Goal: Task Accomplishment & Management: Complete application form

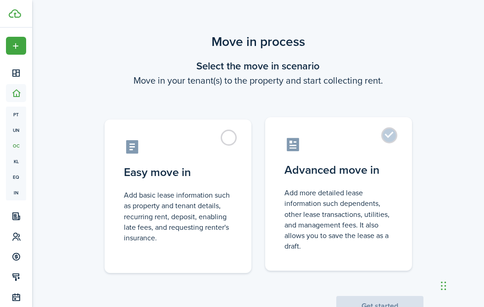
scroll to position [56, 0]
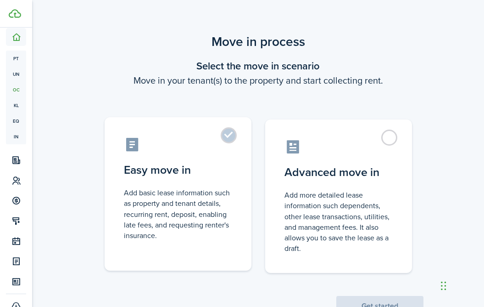
click at [225, 140] on label "Easy move in Add basic lease information such as property and tenant details, r…" at bounding box center [178, 193] width 147 height 153
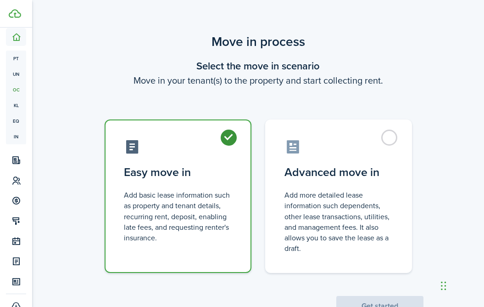
radio input "true"
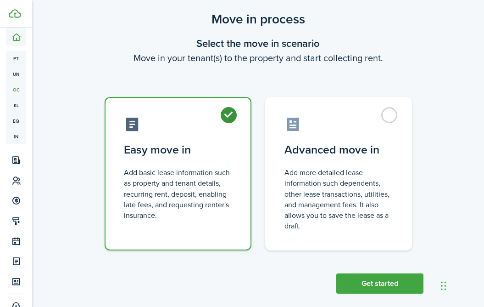
scroll to position [24, 0]
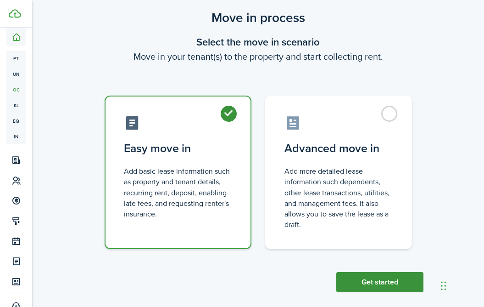
click at [371, 284] on button "Get started" at bounding box center [379, 282] width 87 height 20
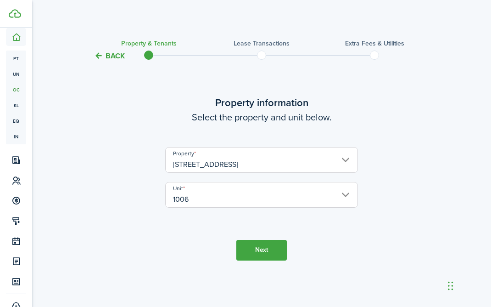
click at [256, 254] on button "Next" at bounding box center [261, 250] width 50 height 21
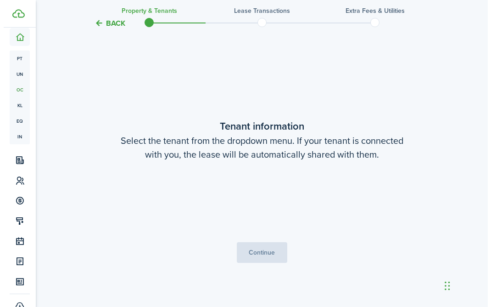
scroll to position [245, 0]
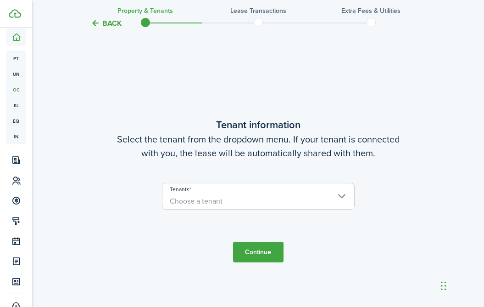
click at [252, 200] on span "Choose a tenant" at bounding box center [258, 201] width 192 height 16
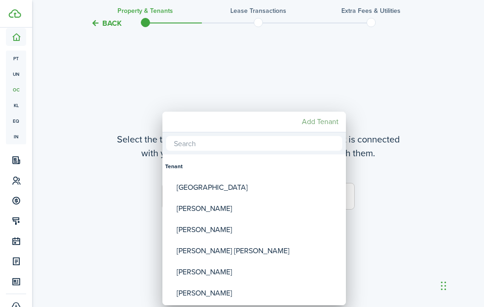
click at [317, 122] on mbsc-button "Add Tenant" at bounding box center [320, 121] width 44 height 17
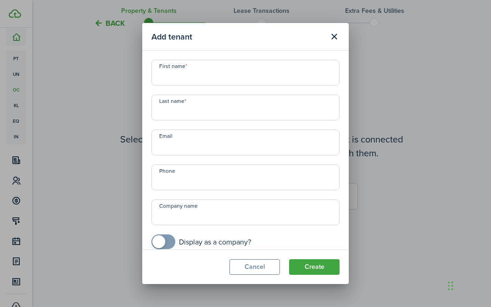
click at [230, 75] on input "First name" at bounding box center [245, 73] width 188 height 26
type input "[PERSON_NAME]"
click at [188, 117] on input "Last name" at bounding box center [245, 108] width 188 height 26
type input "[PERSON_NAME]"
click at [219, 146] on input "Email" at bounding box center [245, 142] width 188 height 26
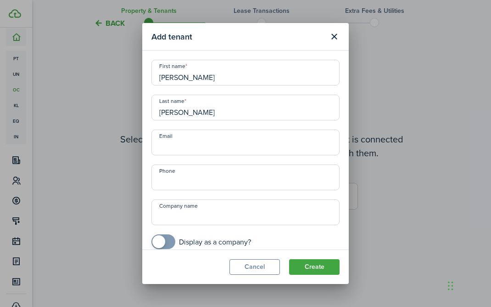
paste input "[EMAIL_ADDRESS][DOMAIN_NAME]"
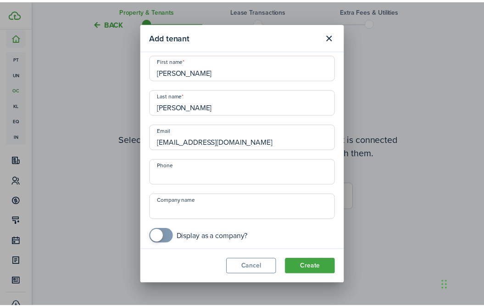
scroll to position [9, 0]
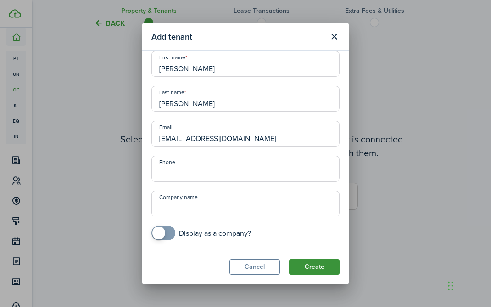
type input "[EMAIL_ADDRESS][DOMAIN_NAME]"
click at [323, 270] on button "Create" at bounding box center [314, 267] width 50 height 16
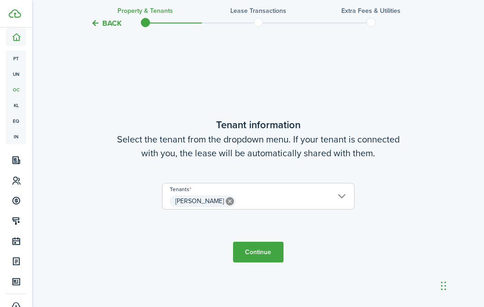
click at [256, 255] on button "Continue" at bounding box center [258, 251] width 50 height 21
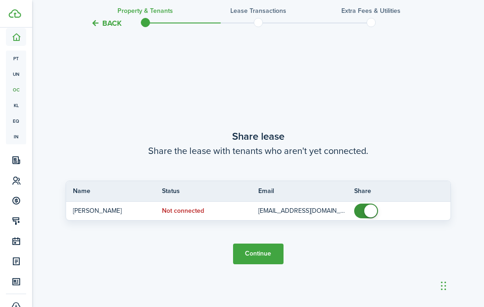
scroll to position [552, 0]
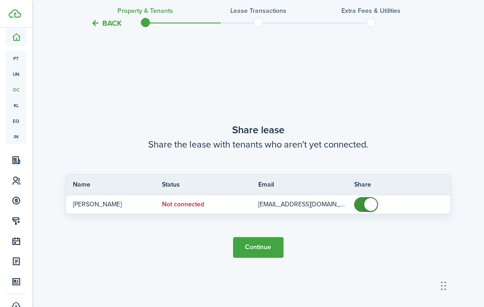
click at [264, 251] on button "Continue" at bounding box center [258, 247] width 50 height 21
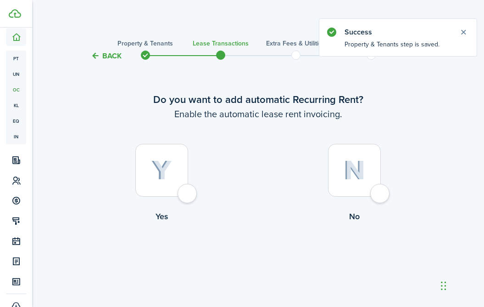
click at [183, 188] on div at bounding box center [161, 170] width 53 height 53
radio input "true"
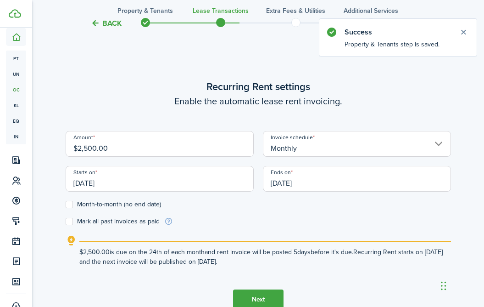
scroll to position [252, 0]
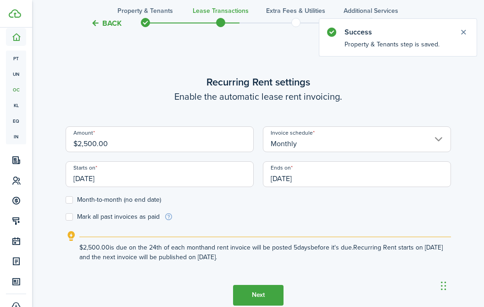
click at [174, 145] on input "$2,500.00" at bounding box center [160, 139] width 188 height 26
drag, startPoint x: 177, startPoint y: 145, endPoint x: 49, endPoint y: 132, distance: 129.2
click at [49, 132] on div "Back Property & Tenants Lease Transactions Extra fees & Utilities Additional Se…" at bounding box center [258, 61] width 452 height 563
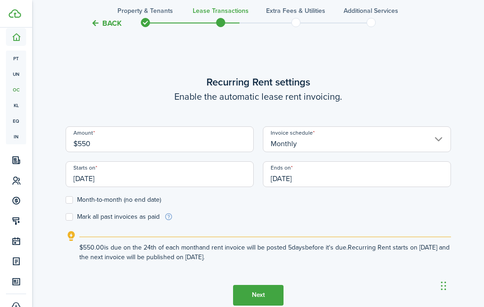
click at [92, 181] on input "[DATE]" at bounding box center [160, 174] width 188 height 26
type input "$550.00"
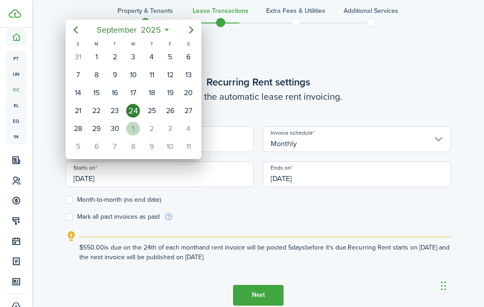
click at [127, 123] on div "[DATE]" at bounding box center [133, 128] width 18 height 17
type input "[DATE]"
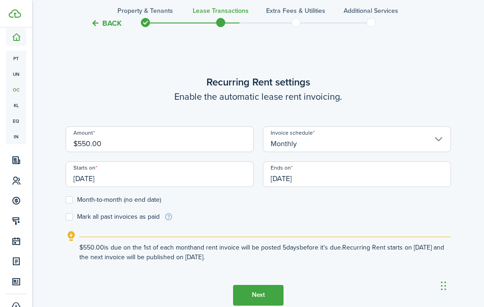
scroll to position [0, 0]
click at [279, 179] on input "[DATE]" at bounding box center [357, 174] width 188 height 26
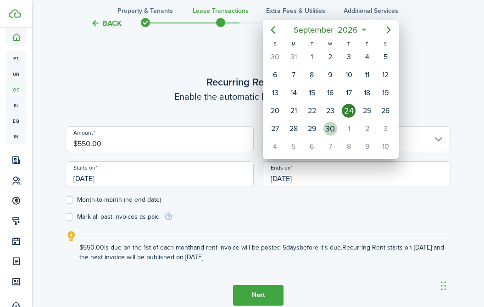
click at [333, 128] on div "30" at bounding box center [331, 129] width 14 height 14
type input "[DATE]"
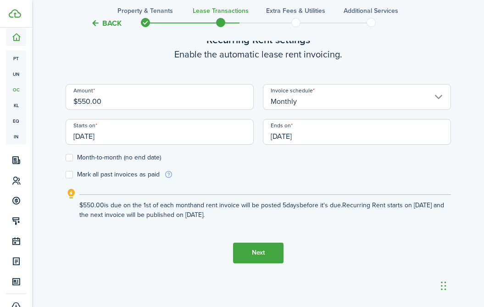
scroll to position [296, 0]
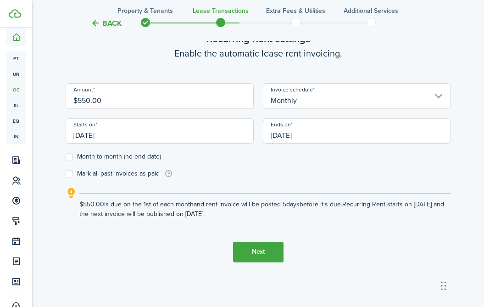
click at [262, 252] on button "Next" at bounding box center [258, 251] width 50 height 21
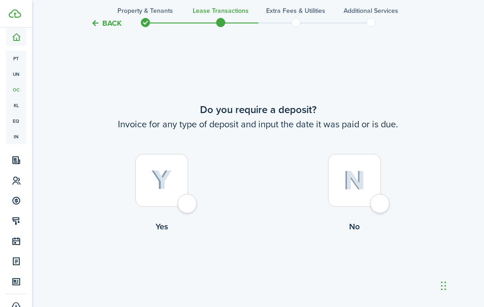
scroll to position [559, 0]
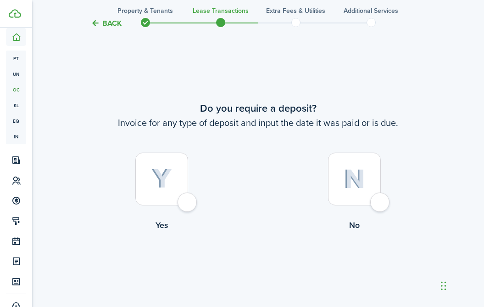
click at [187, 205] on div at bounding box center [161, 178] width 53 height 53
radio input "true"
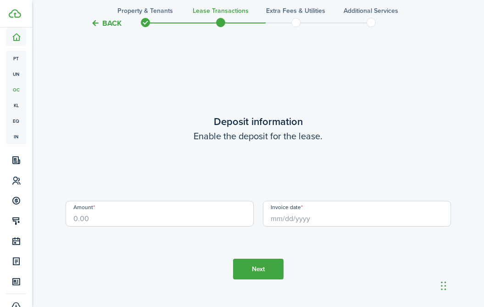
scroll to position [865, 0]
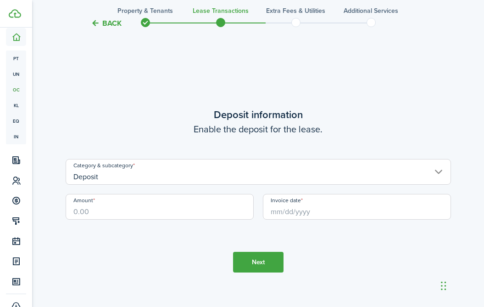
click at [171, 179] on input "Deposit" at bounding box center [258, 172] width 385 height 26
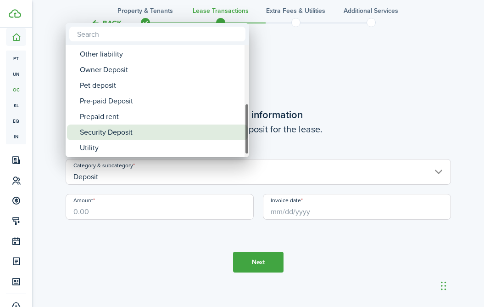
click at [123, 131] on div "Security Deposit" at bounding box center [161, 132] width 162 height 16
type input "Deposit / Security Deposit"
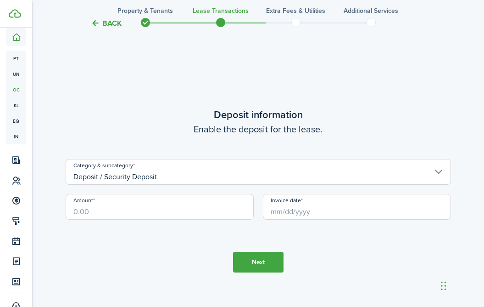
click at [142, 210] on input "Amount" at bounding box center [160, 207] width 188 height 26
click at [135, 210] on input "Amount" at bounding box center [160, 207] width 188 height 26
type input "$550.00"
click at [299, 221] on div "Invoice date" at bounding box center [356, 211] width 197 height 35
click at [299, 211] on input "Invoice date" at bounding box center [357, 207] width 188 height 26
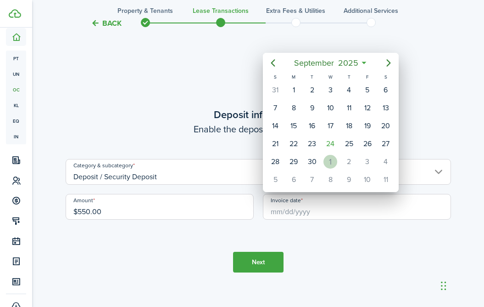
click at [325, 162] on div "1" at bounding box center [331, 162] width 14 height 14
type input "[DATE]"
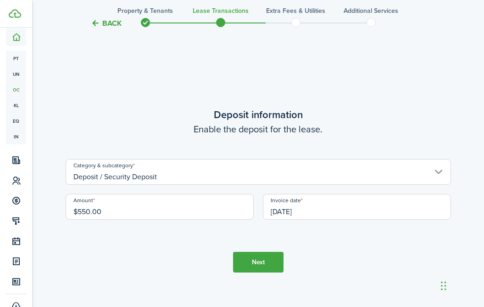
scroll to position [0, 0]
click at [257, 261] on button "Next" at bounding box center [258, 261] width 50 height 21
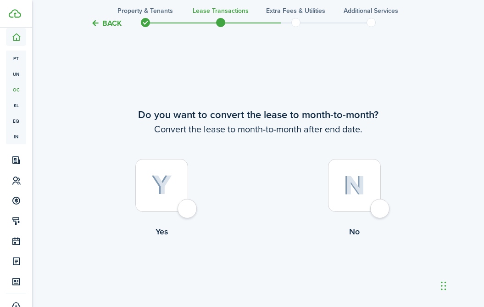
scroll to position [1172, 0]
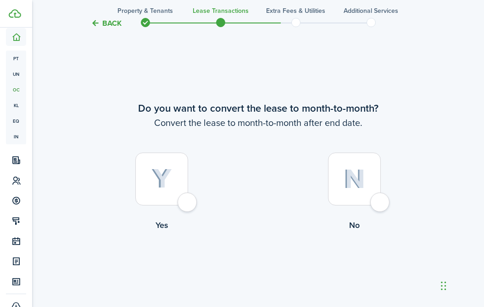
click at [374, 203] on div at bounding box center [354, 178] width 53 height 53
radio input "true"
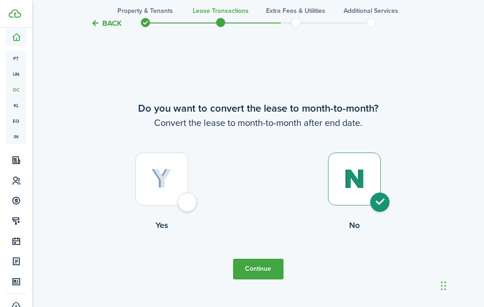
click at [249, 262] on button "Continue" at bounding box center [258, 268] width 50 height 21
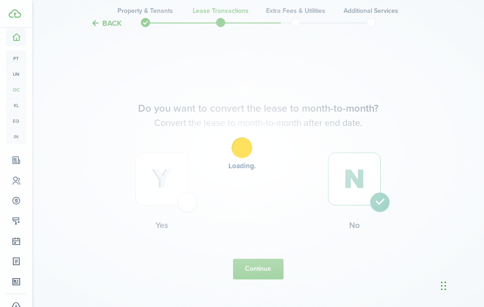
scroll to position [0, 0]
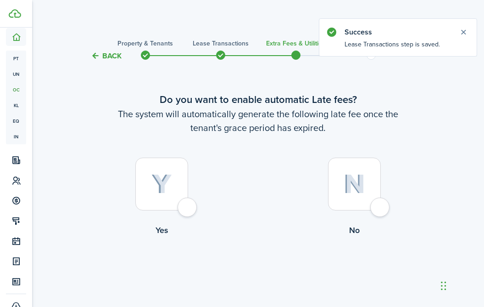
click at [376, 206] on div at bounding box center [354, 183] width 53 height 53
radio input "true"
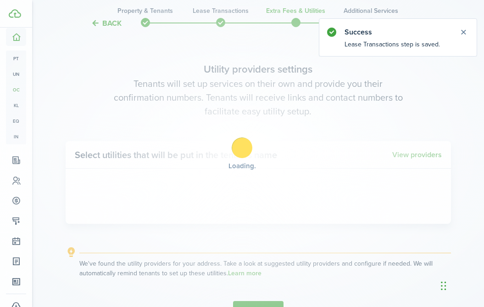
scroll to position [266, 0]
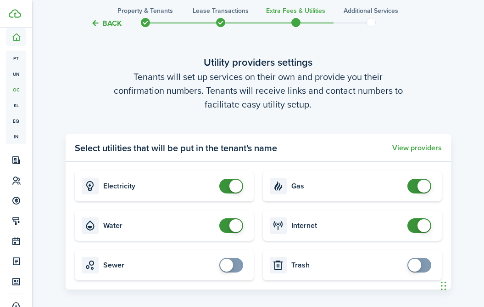
checkbox input "false"
click at [236, 188] on span at bounding box center [235, 185] width 13 height 13
checkbox input "false"
click at [234, 224] on span at bounding box center [235, 225] width 13 height 13
checkbox input "false"
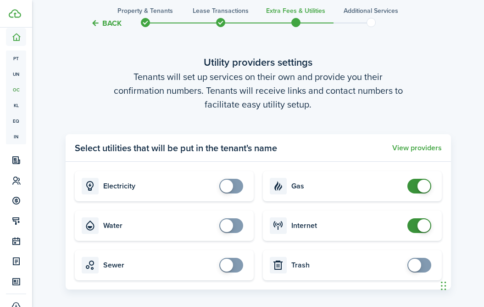
click at [421, 187] on span at bounding box center [424, 185] width 13 height 13
checkbox input "false"
click at [420, 228] on span at bounding box center [424, 225] width 13 height 13
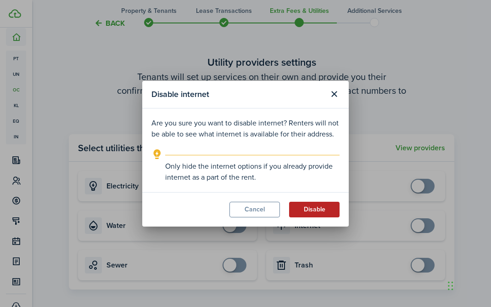
click at [308, 211] on button "Disable" at bounding box center [314, 209] width 50 height 16
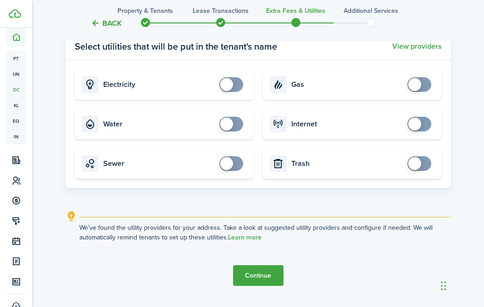
scroll to position [390, 0]
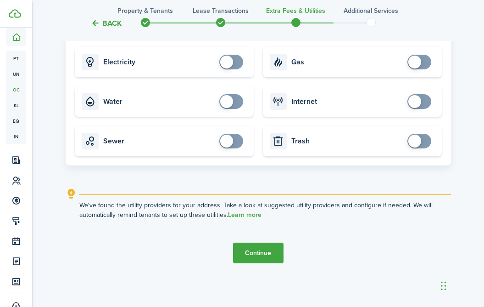
click at [243, 250] on button "Continue" at bounding box center [258, 252] width 50 height 21
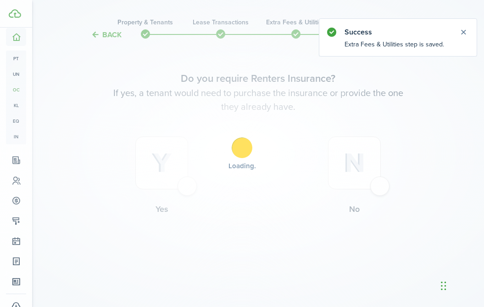
scroll to position [0, 0]
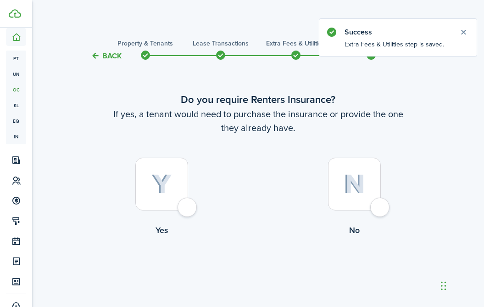
click at [381, 210] on div at bounding box center [354, 183] width 53 height 53
radio input "true"
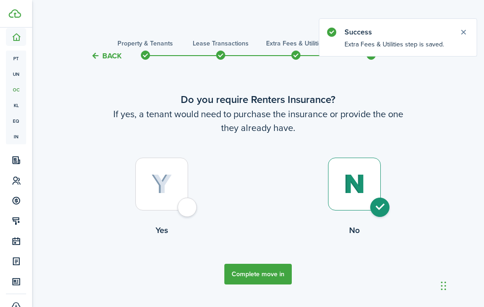
click at [270, 273] on button "Complete move in" at bounding box center [257, 273] width 67 height 21
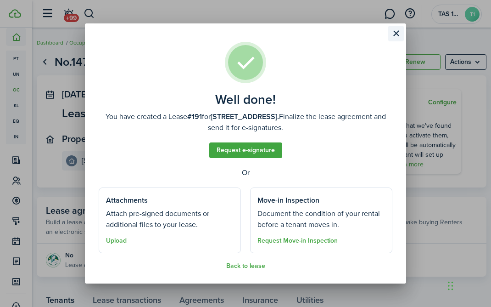
click at [396, 31] on button "Close modal" at bounding box center [396, 34] width 16 height 16
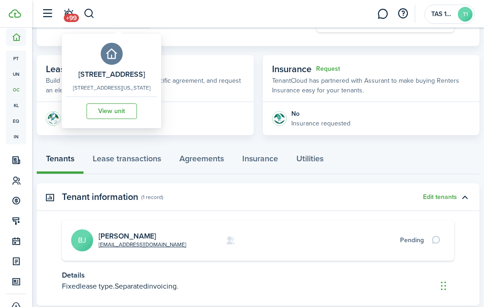
scroll to position [149, 0]
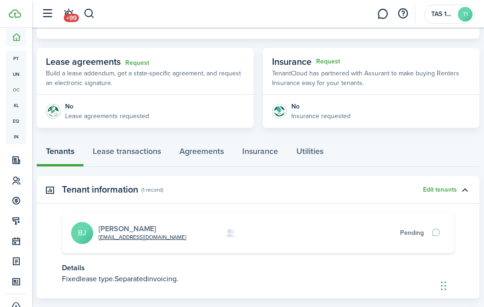
click at [117, 225] on link "[PERSON_NAME]" at bounding box center [127, 228] width 57 height 11
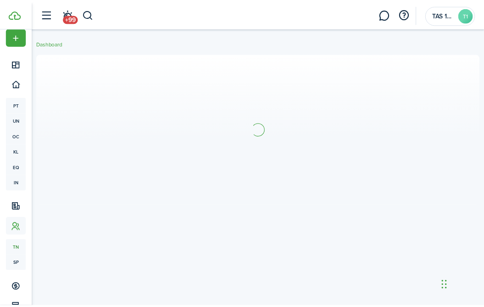
scroll to position [9, 0]
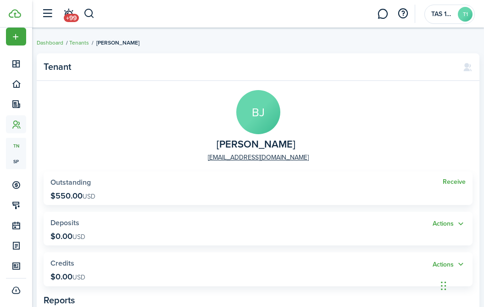
click at [281, 112] on panel-main-group "[PERSON_NAME] [EMAIL_ADDRESS][DOMAIN_NAME]" at bounding box center [258, 126] width 429 height 72
click at [271, 109] on avatar-text "BJ" at bounding box center [258, 112] width 44 height 44
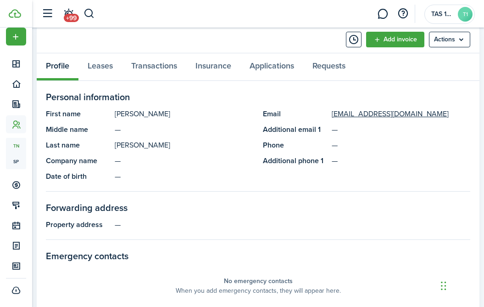
scroll to position [359, 0]
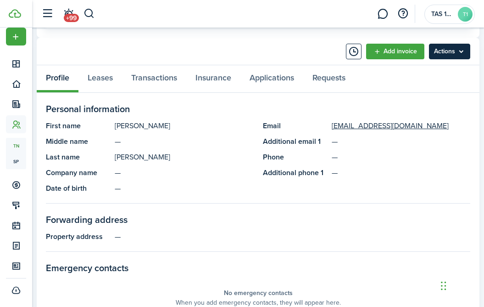
click at [447, 56] on menu-btn "Actions" at bounding box center [449, 52] width 41 height 16
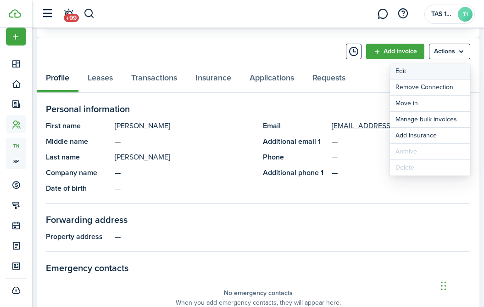
click at [416, 74] on link "Edit" at bounding box center [430, 71] width 80 height 16
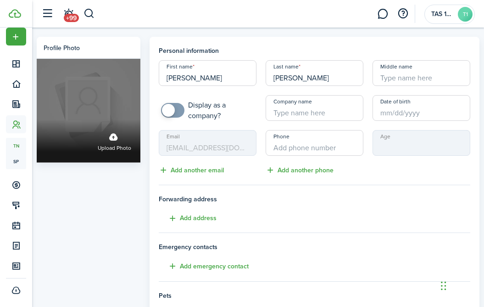
click at [118, 141] on label "Upload photo" at bounding box center [114, 140] width 33 height 24
click at [37, 119] on input "Upload photo" at bounding box center [37, 119] width 0 height 0
click at [116, 147] on span "Upload photo" at bounding box center [114, 148] width 33 height 9
click at [37, 119] on input "Upload photo" at bounding box center [37, 119] width 0 height 0
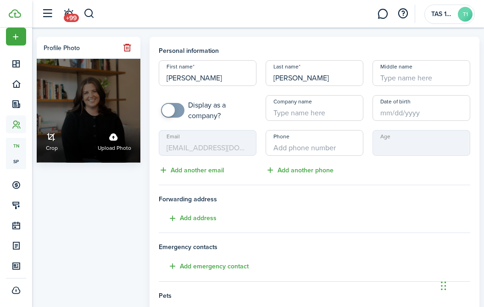
click at [54, 136] on link "Crop" at bounding box center [52, 140] width 12 height 24
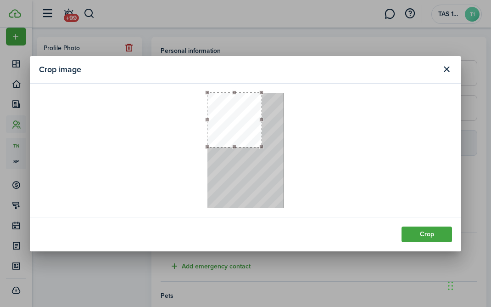
drag, startPoint x: 283, startPoint y: 169, endPoint x: 266, endPoint y: 147, distance: 28.2
click at [266, 147] on div at bounding box center [245, 150] width 77 height 115
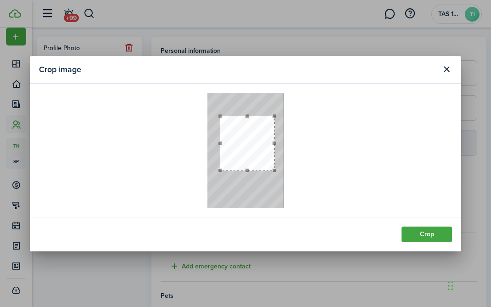
drag, startPoint x: 250, startPoint y: 137, endPoint x: 251, endPoint y: 143, distance: 6.1
click at [251, 143] on button "button" at bounding box center [247, 143] width 54 height 54
click at [416, 228] on button "Crop" at bounding box center [427, 234] width 50 height 16
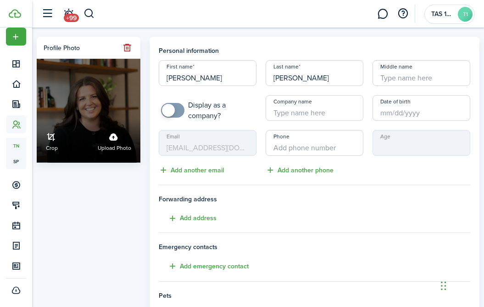
click at [55, 146] on span "Crop" at bounding box center [52, 148] width 12 height 9
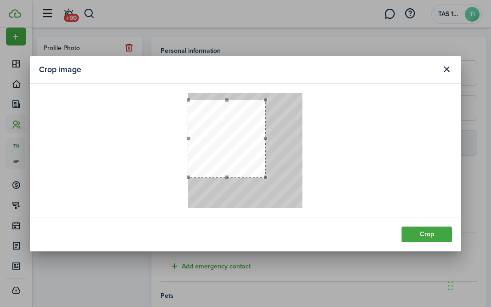
drag, startPoint x: 242, startPoint y: 159, endPoint x: 231, endPoint y: 157, distance: 11.7
click at [231, 157] on button "button" at bounding box center [226, 138] width 77 height 77
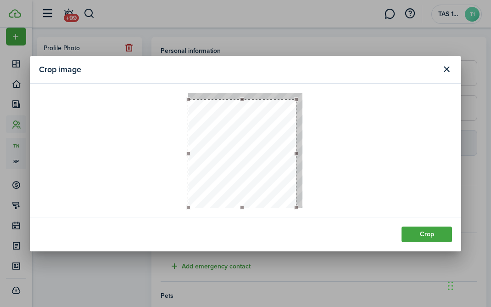
drag, startPoint x: 265, startPoint y: 177, endPoint x: 326, endPoint y: 241, distance: 88.9
click at [326, 241] on section "Crop image Crop" at bounding box center [245, 153] width 431 height 195
click at [258, 181] on button "button" at bounding box center [245, 154] width 108 height 108
drag, startPoint x: 299, startPoint y: 99, endPoint x: 294, endPoint y: 105, distance: 7.8
click at [294, 105] on div at bounding box center [293, 105] width 4 height 4
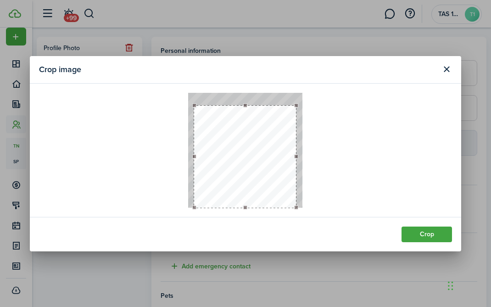
click at [261, 149] on button "button" at bounding box center [245, 157] width 102 height 102
click at [290, 107] on div at bounding box center [292, 109] width 4 height 4
click at [266, 141] on button "button" at bounding box center [246, 155] width 98 height 98
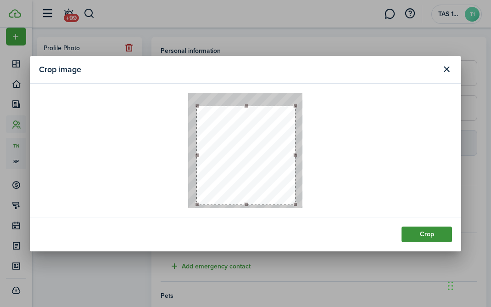
click at [409, 232] on button "Crop" at bounding box center [427, 234] width 50 height 16
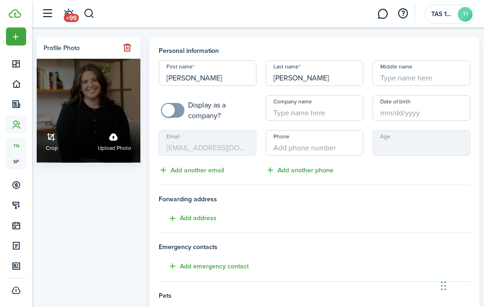
click at [50, 146] on span "Crop" at bounding box center [52, 148] width 12 height 9
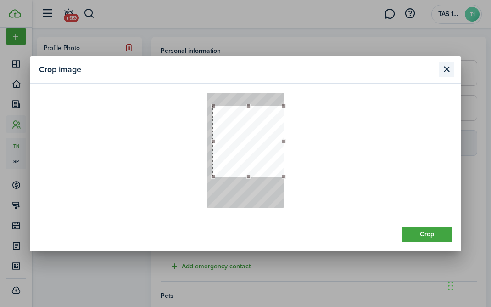
click at [448, 69] on button "Close modal" at bounding box center [447, 69] width 16 height 16
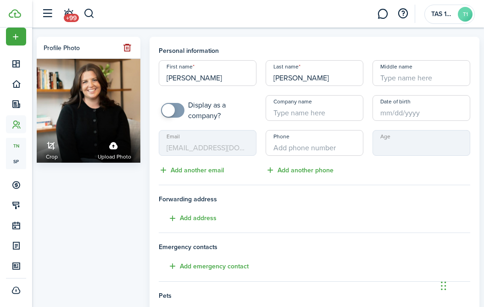
click at [127, 49] on button "button" at bounding box center [127, 47] width 13 height 13
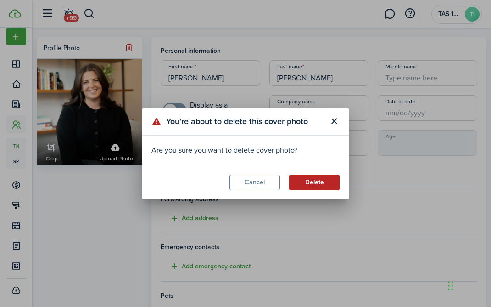
click at [309, 181] on button "Delete" at bounding box center [314, 182] width 50 height 16
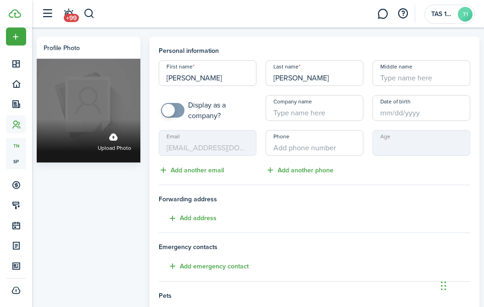
click at [110, 142] on label "Upload photo" at bounding box center [114, 140] width 33 height 24
click at [37, 119] on input "Upload photo" at bounding box center [37, 119] width 0 height 0
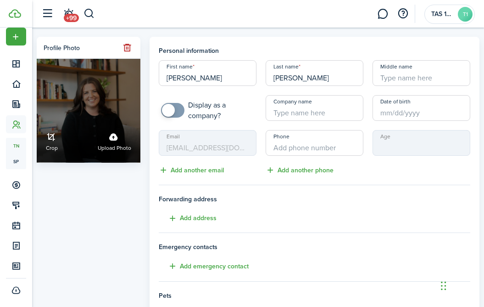
click at [50, 144] on link "Crop" at bounding box center [52, 140] width 12 height 24
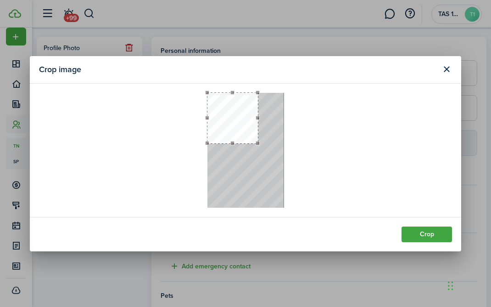
drag, startPoint x: 284, startPoint y: 167, endPoint x: 257, endPoint y: 142, distance: 36.0
click at [257, 142] on div at bounding box center [258, 143] width 4 height 4
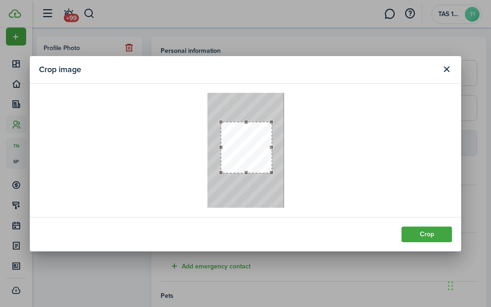
drag, startPoint x: 231, startPoint y: 124, endPoint x: 245, endPoint y: 153, distance: 32.4
click at [245, 153] on button "button" at bounding box center [246, 147] width 50 height 50
drag, startPoint x: 270, startPoint y: 170, endPoint x: 268, endPoint y: 163, distance: 7.1
click at [268, 163] on div at bounding box center [245, 150] width 77 height 115
click at [255, 152] on button "button" at bounding box center [247, 145] width 44 height 44
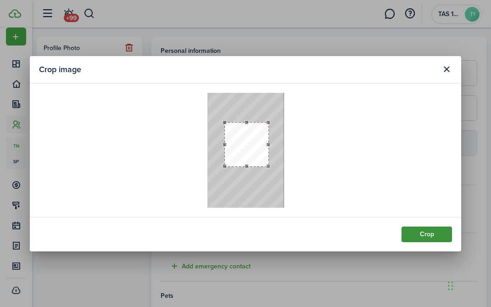
click at [424, 230] on button "Crop" at bounding box center [427, 234] width 50 height 16
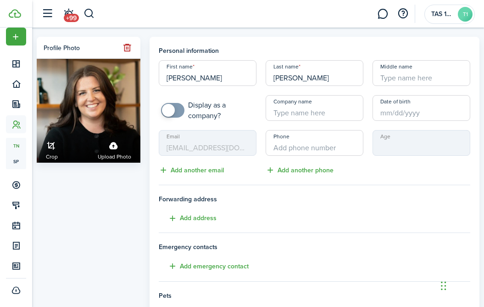
scroll to position [195, 0]
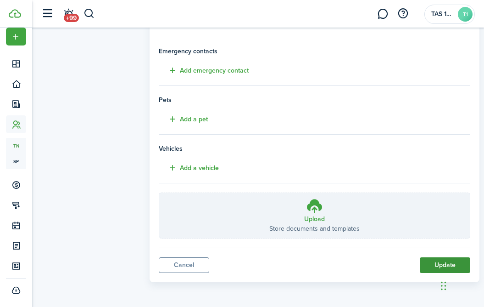
click at [431, 267] on button "Update" at bounding box center [445, 265] width 50 height 16
